Goal: Navigation & Orientation: Find specific page/section

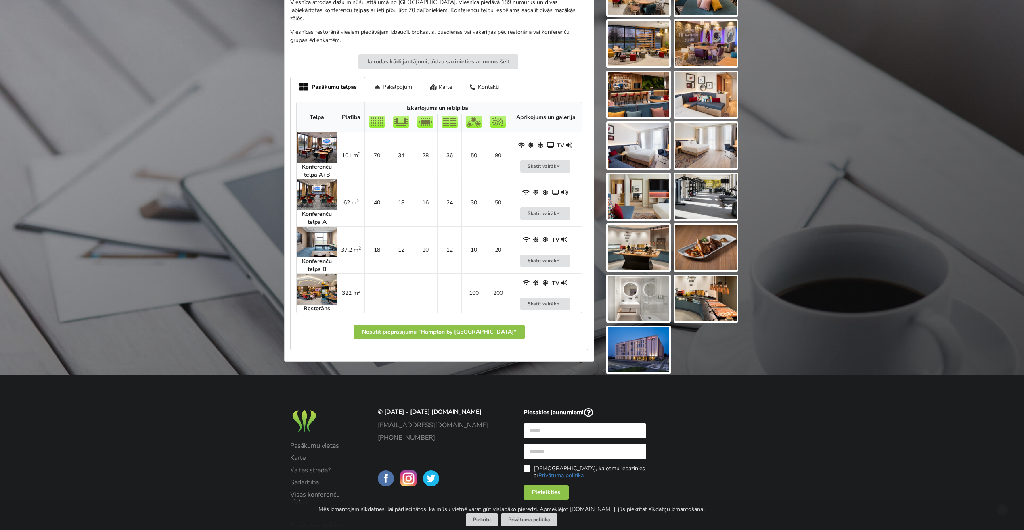
scroll to position [318, 0]
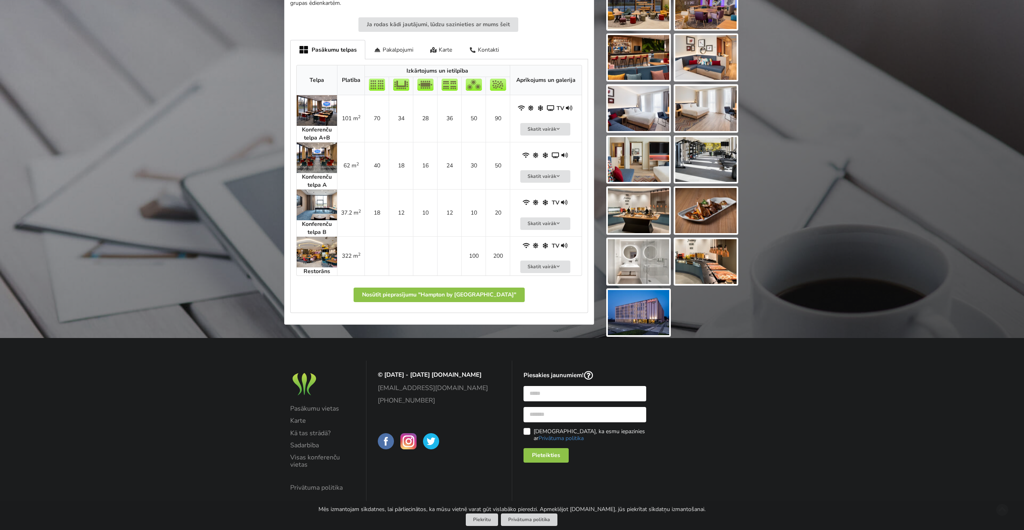
click at [303, 426] on div "Pasākumu vietas Karte Kā tas strādā? Sadarbība Visas konferenču vietas Privātum…" at bounding box center [322, 448] width 65 height 86
click at [299, 421] on link "Karte" at bounding box center [322, 420] width 65 height 7
